Goal: Use online tool/utility

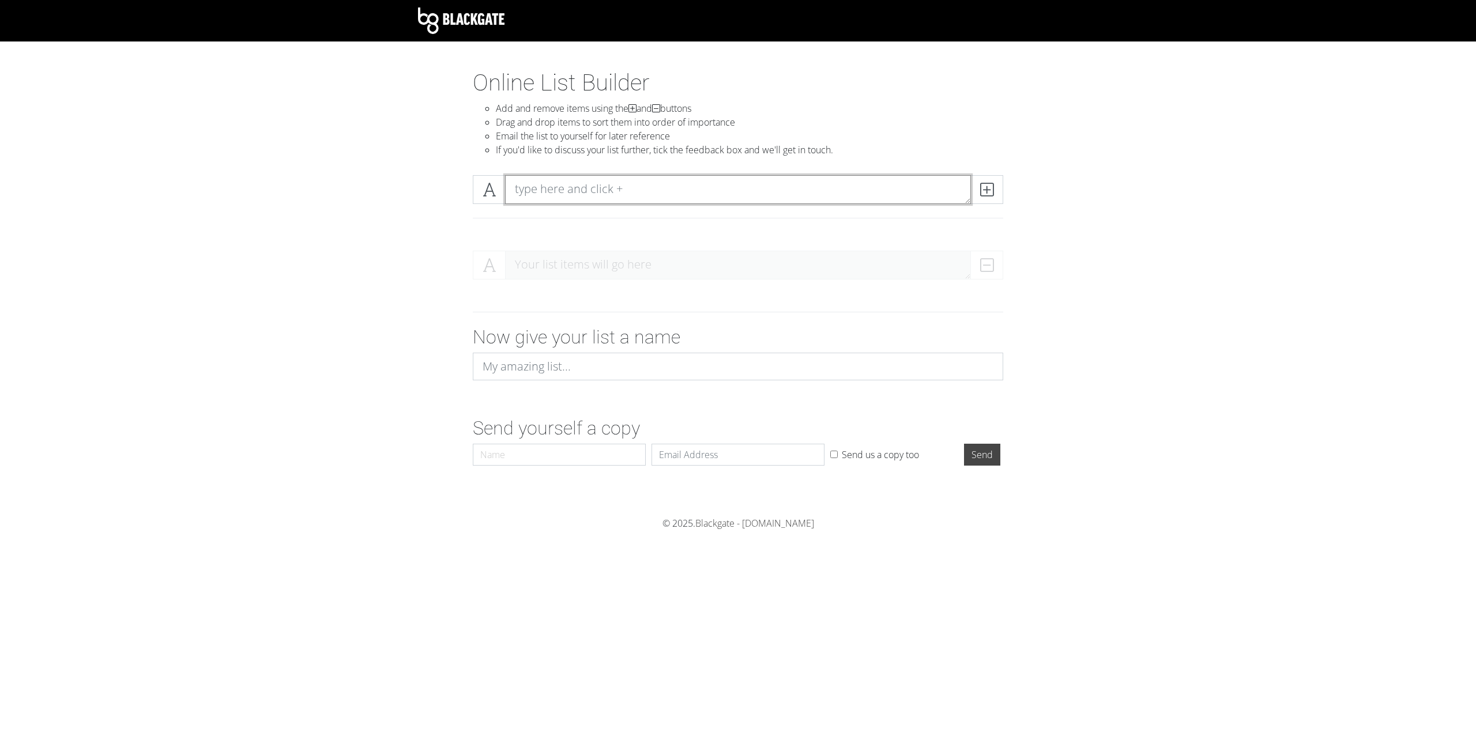
click at [620, 192] on textarea at bounding box center [738, 189] width 466 height 29
click at [492, 190] on icon at bounding box center [489, 190] width 13 height 12
click at [487, 189] on icon at bounding box center [489, 190] width 13 height 12
click at [418, 212] on div at bounding box center [737, 204] width 657 height 76
click at [478, 193] on span at bounding box center [489, 189] width 33 height 29
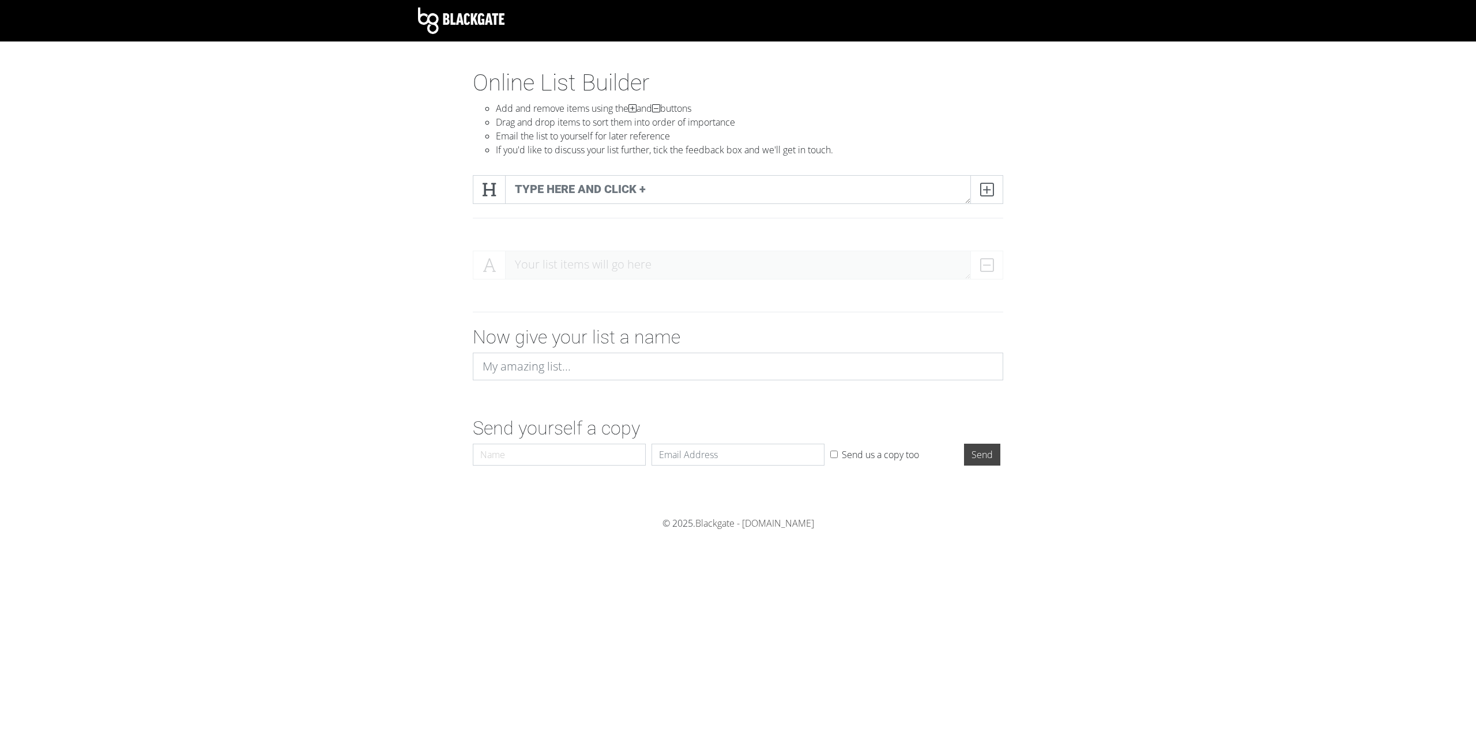
click at [412, 204] on div at bounding box center [737, 204] width 657 height 76
click at [980, 194] on icon at bounding box center [986, 190] width 13 height 12
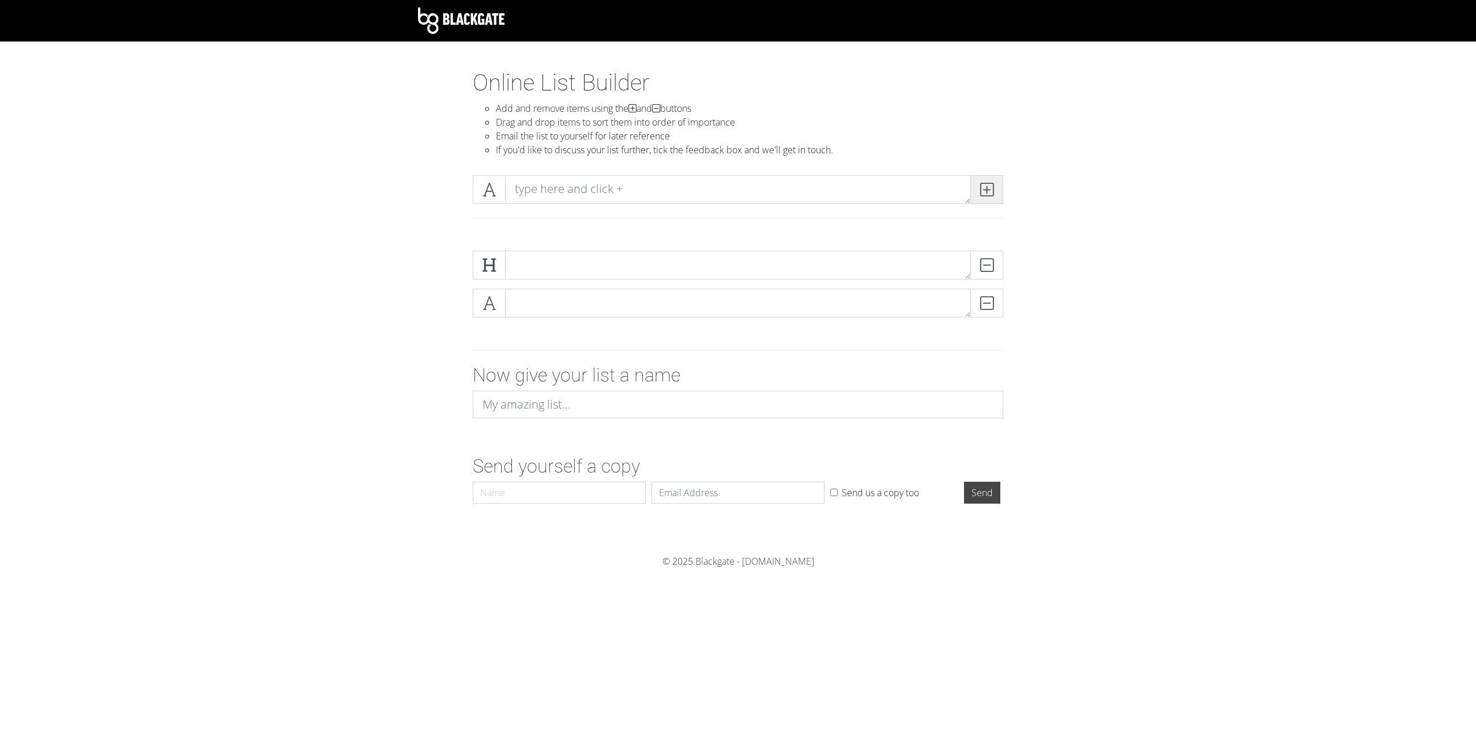
click at [980, 194] on icon at bounding box center [986, 190] width 13 height 12
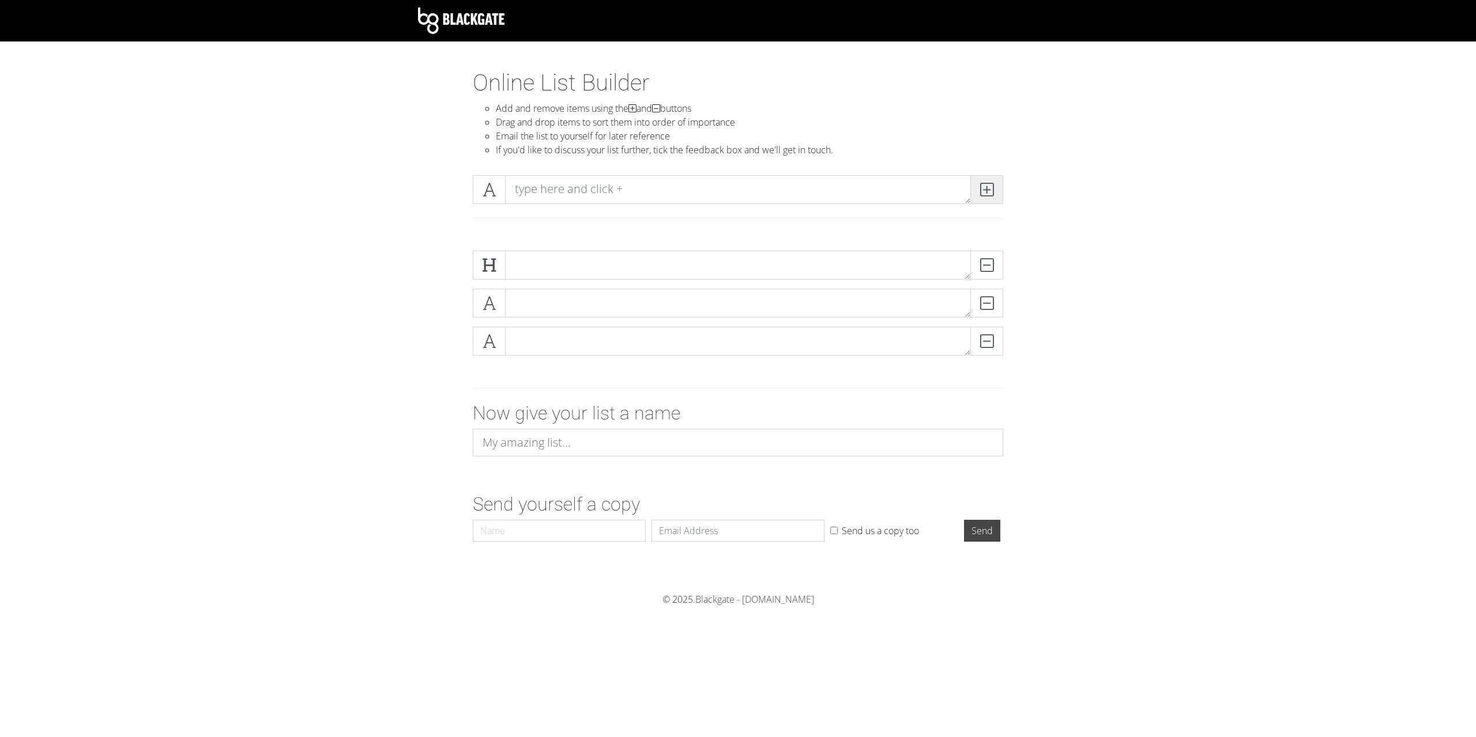
click at [980, 194] on icon at bounding box center [986, 190] width 13 height 12
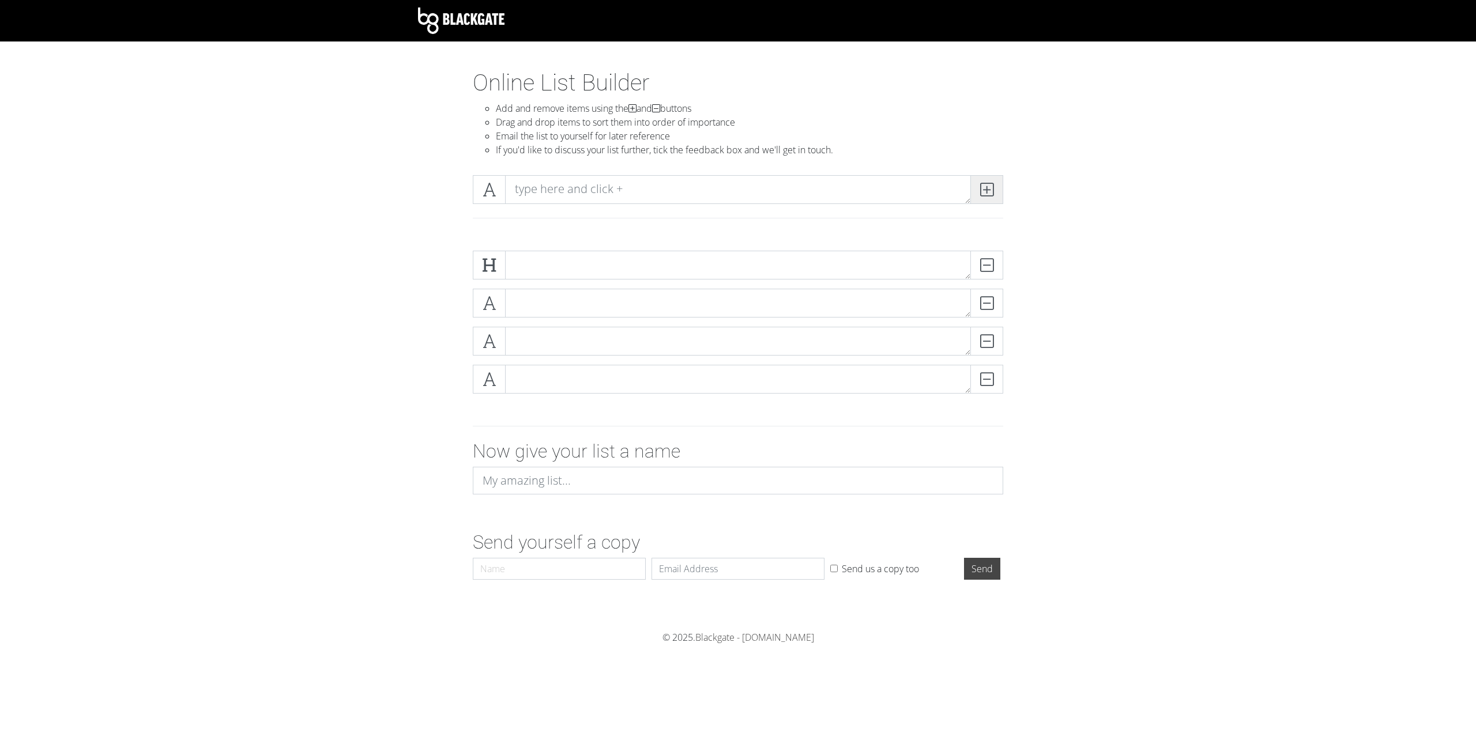
click at [980, 194] on icon at bounding box center [986, 190] width 13 height 12
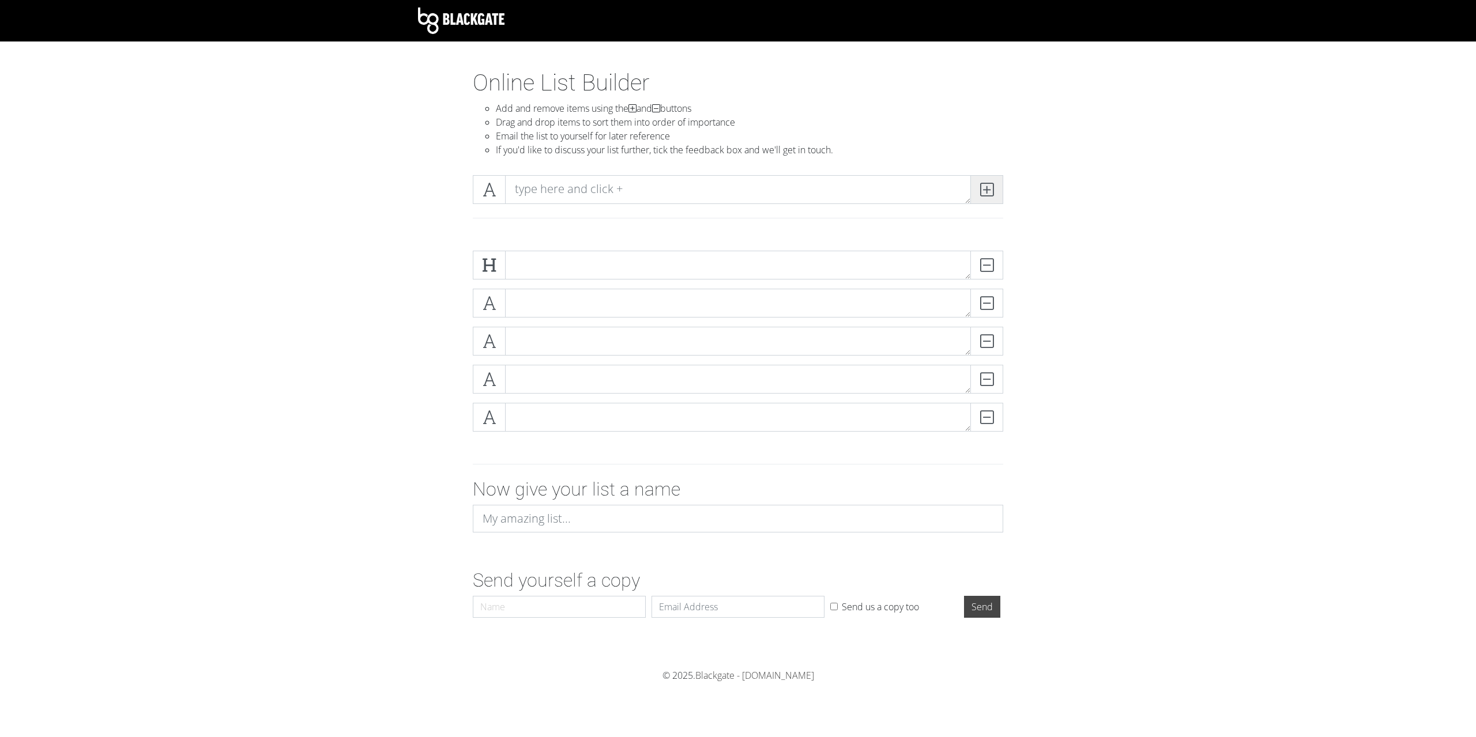
click at [980, 194] on icon at bounding box center [986, 190] width 13 height 12
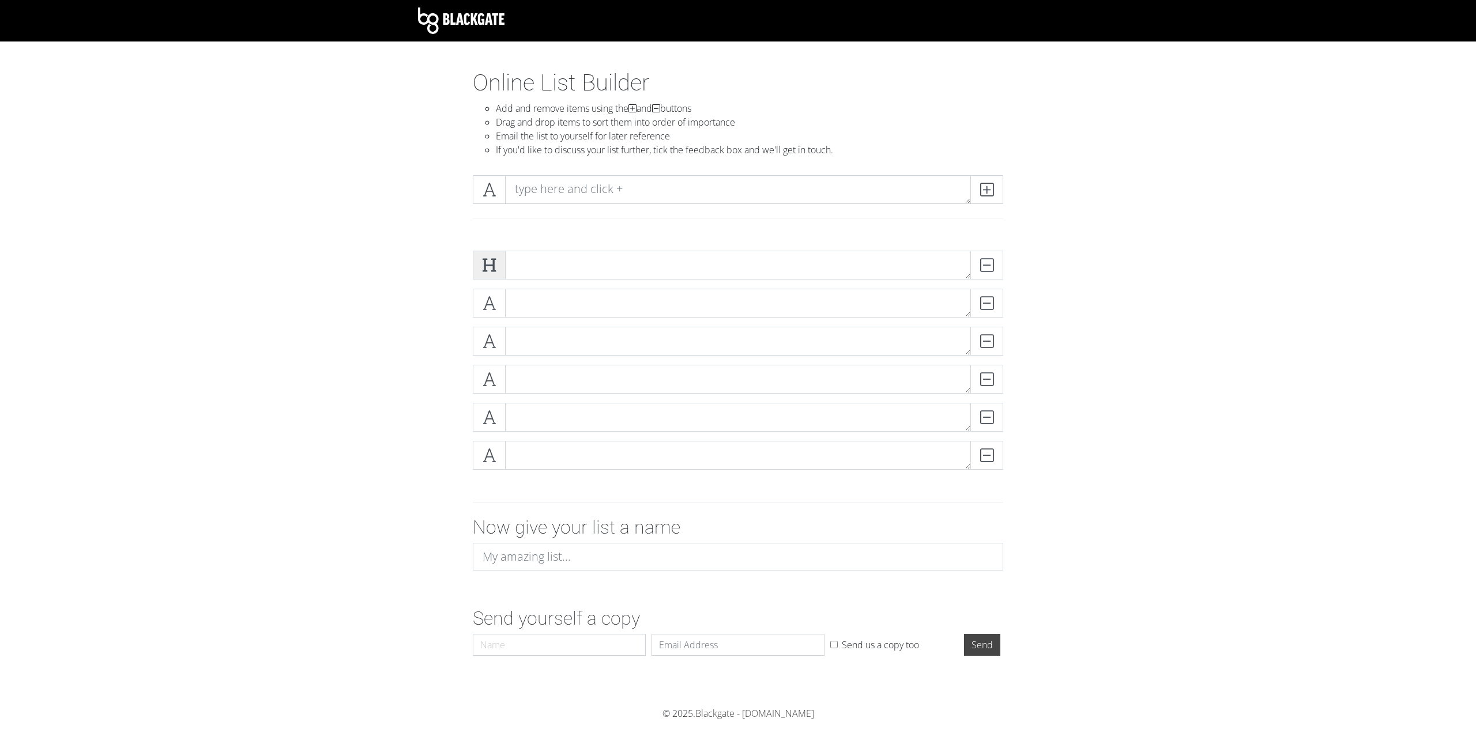
click at [494, 266] on icon at bounding box center [489, 265] width 13 height 12
click at [492, 266] on icon at bounding box center [489, 265] width 13 height 12
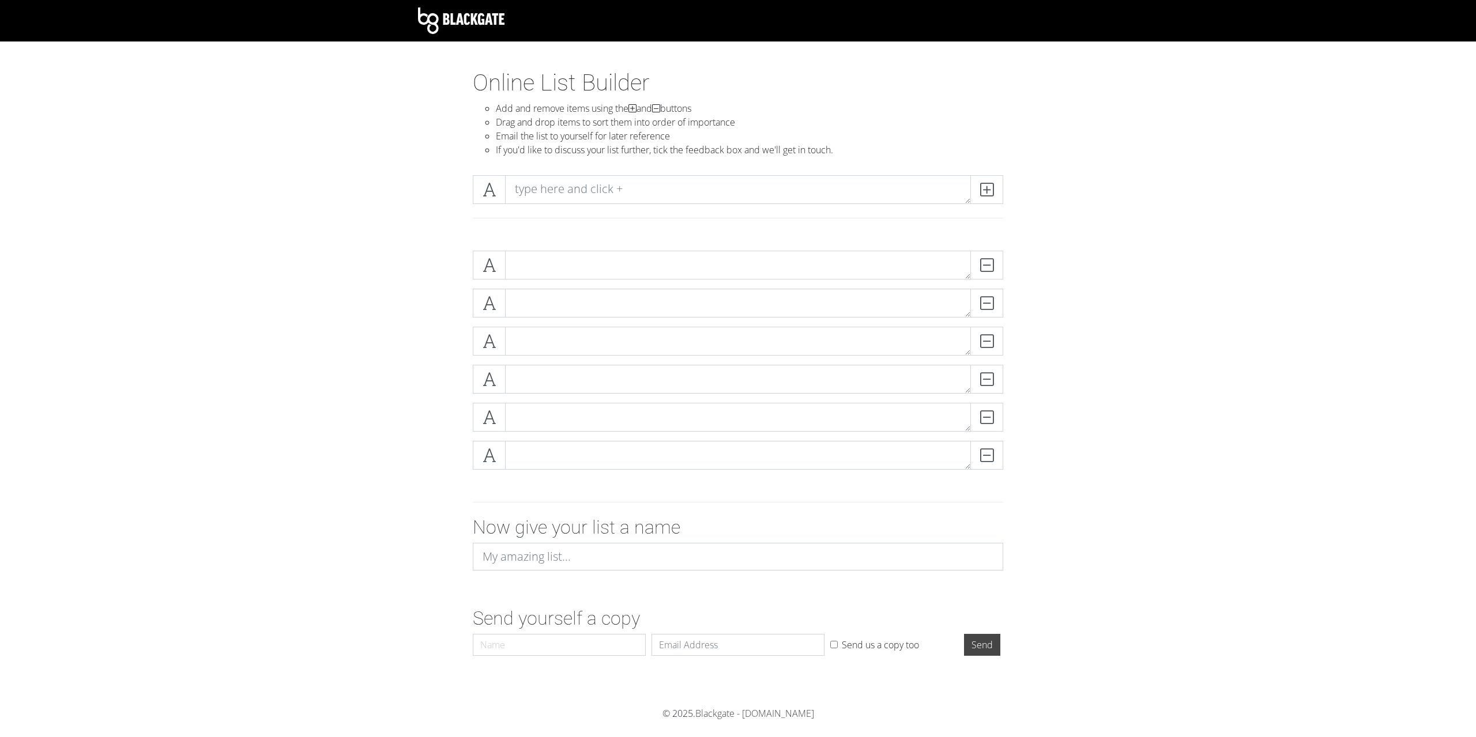
drag, startPoint x: 491, startPoint y: 266, endPoint x: 425, endPoint y: 266, distance: 65.7
click at [425, 266] on div "DELETE DELETE DELETE DELETE DELETE DELETE" at bounding box center [737, 365] width 657 height 247
click at [485, 259] on icon at bounding box center [489, 265] width 13 height 12
click at [488, 265] on icon at bounding box center [489, 265] width 13 height 12
click at [491, 184] on icon at bounding box center [489, 190] width 13 height 12
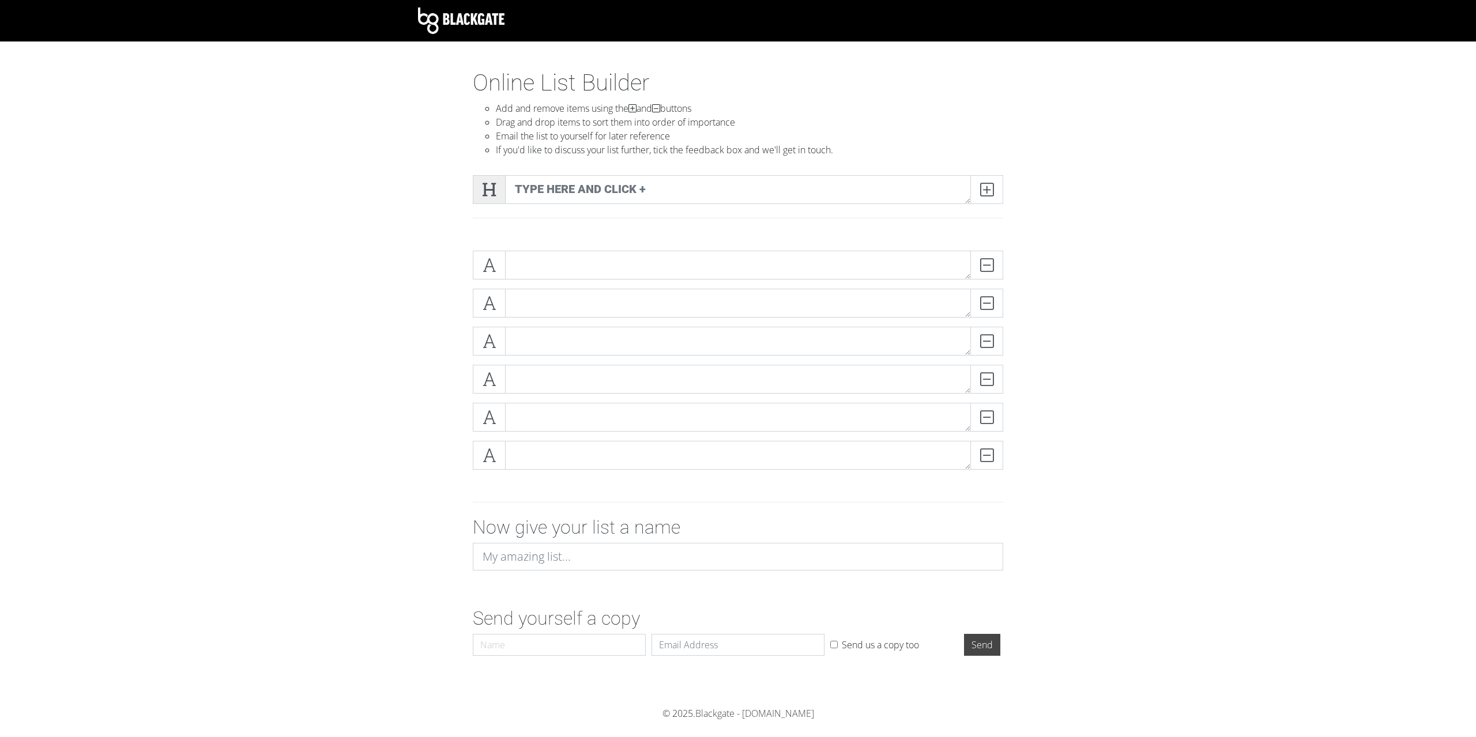
click at [487, 194] on icon at bounding box center [489, 190] width 13 height 12
click at [494, 189] on icon at bounding box center [489, 190] width 13 height 12
click at [524, 184] on textarea at bounding box center [738, 189] width 466 height 29
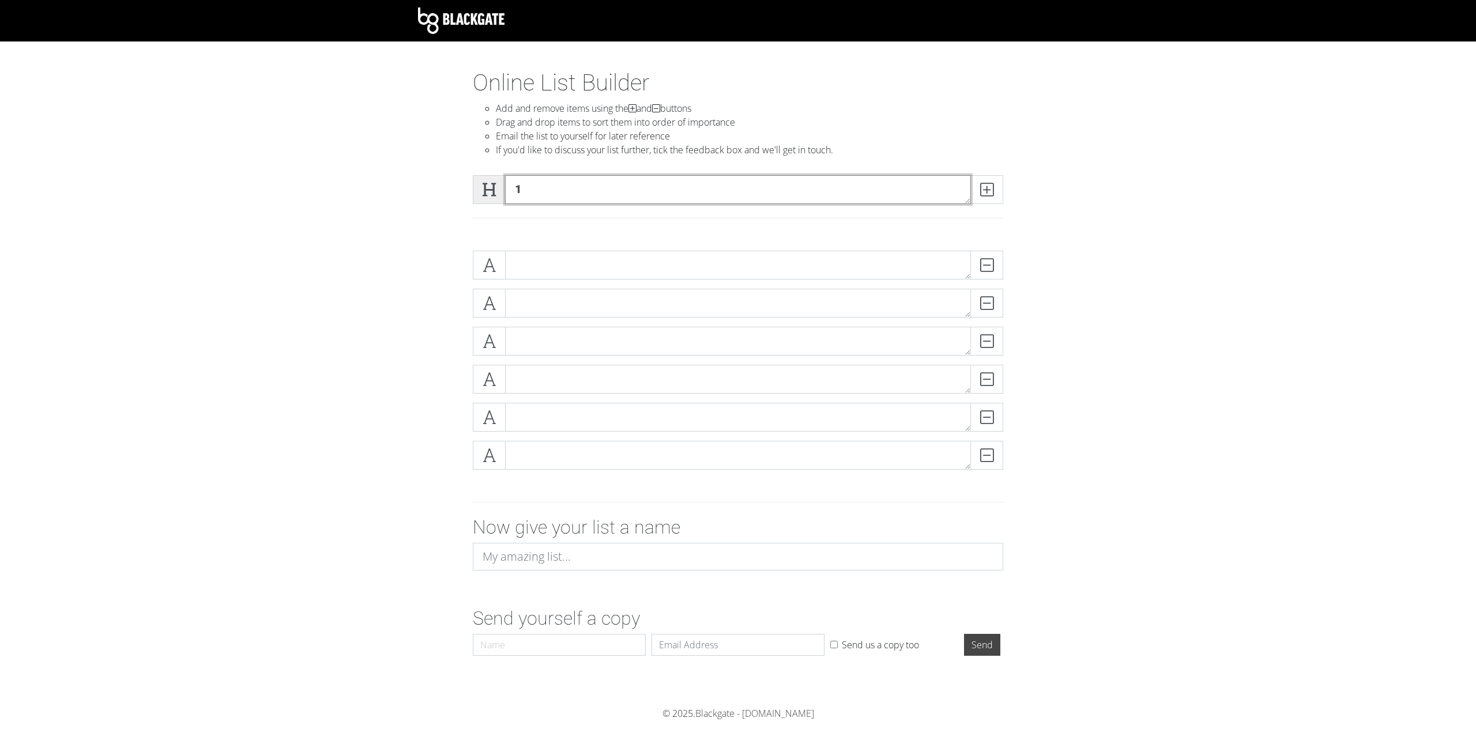
type textarea "1"
click at [480, 190] on span at bounding box center [489, 189] width 33 height 29
click at [417, 202] on div "1" at bounding box center [737, 204] width 657 height 76
drag, startPoint x: 484, startPoint y: 265, endPoint x: 472, endPoint y: 261, distance: 13.3
click at [468, 262] on div "DELETE DELETE DELETE DELETE DELETE DELETE" at bounding box center [738, 365] width 548 height 228
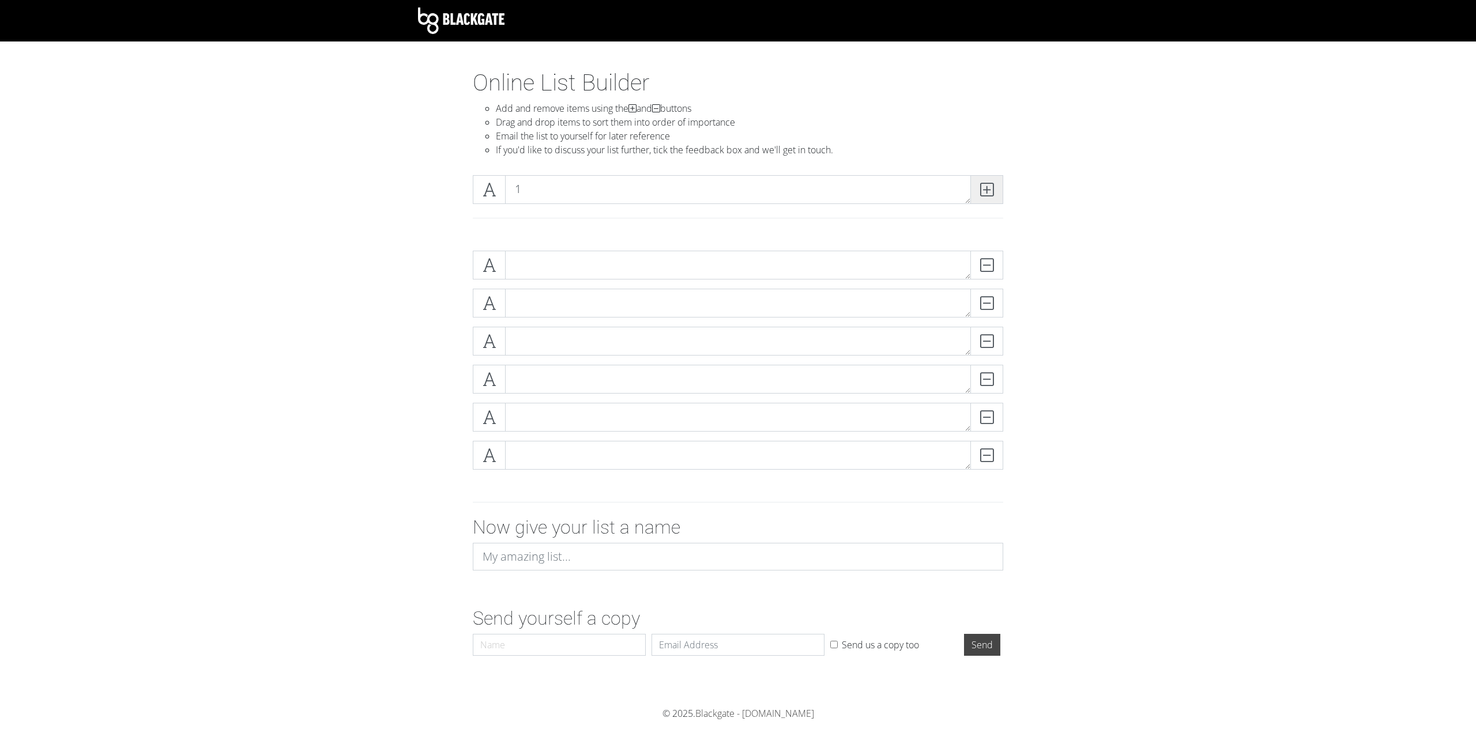
click at [996, 191] on span at bounding box center [986, 189] width 33 height 29
